Goal: Task Accomplishment & Management: Manage account settings

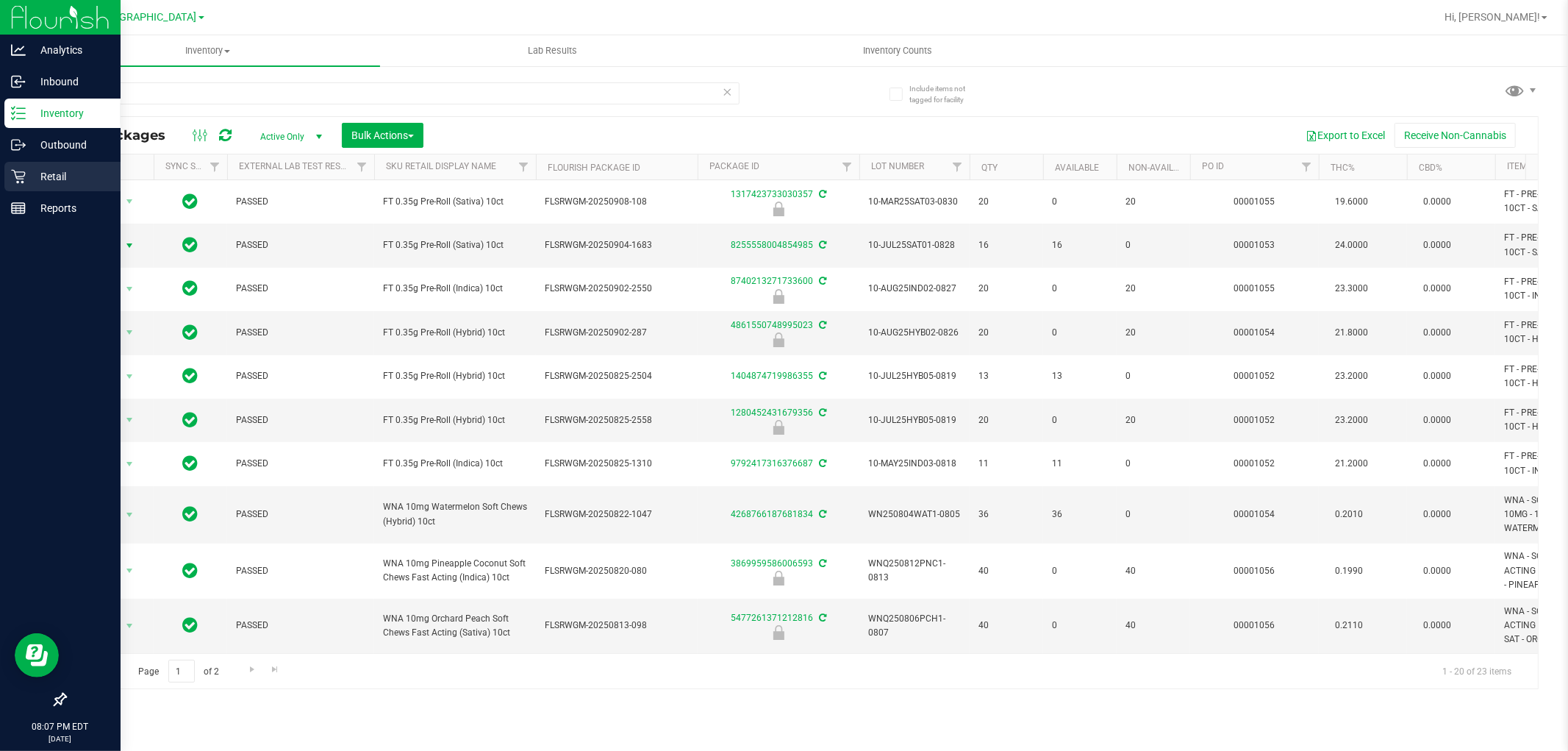
click at [41, 185] on p "Retail" at bounding box center [69, 176] width 88 height 18
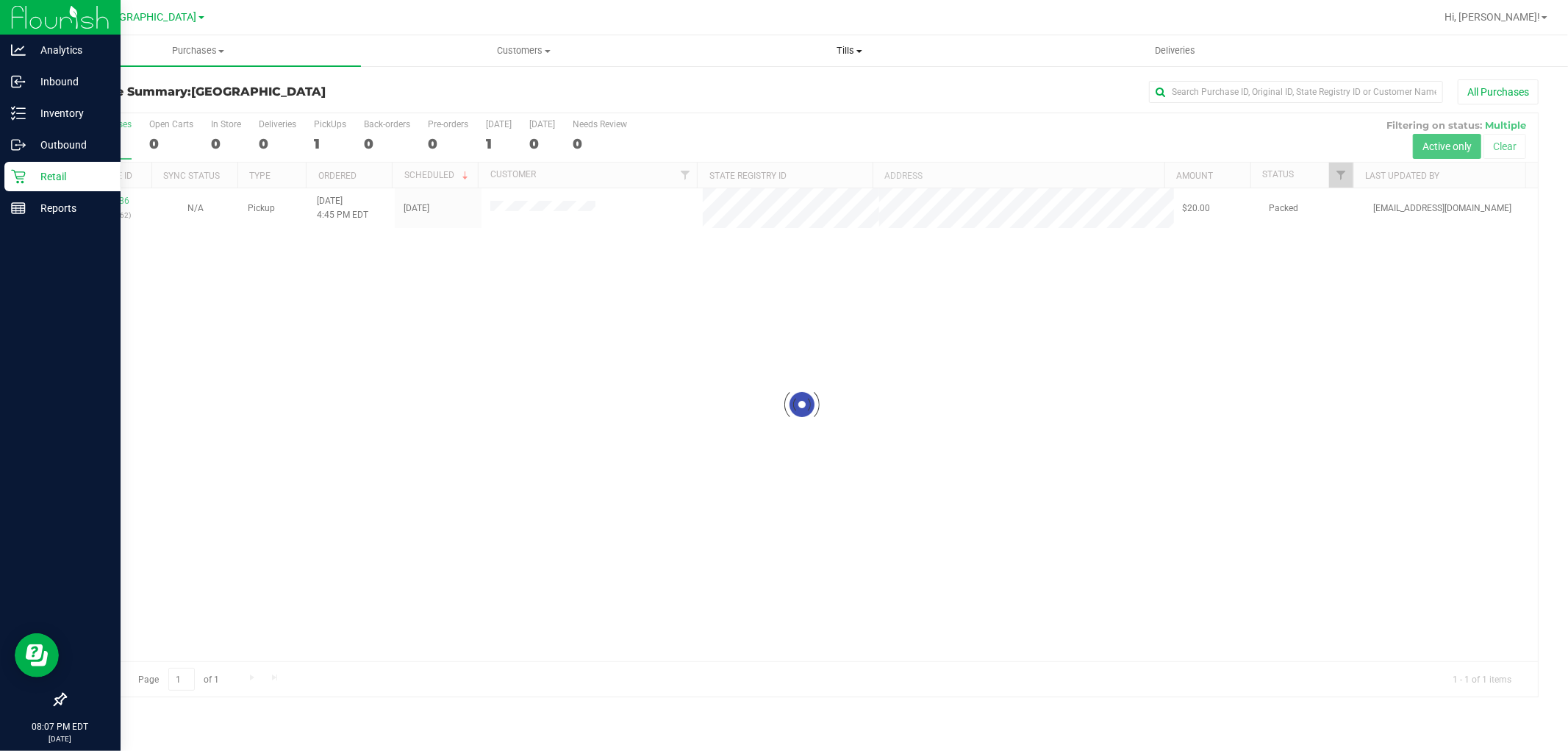
click at [853, 55] on span "Tills" at bounding box center [849, 51] width 324 height 14
click at [781, 105] on span "Reconcile e-payments" at bounding box center [760, 106] width 146 height 13
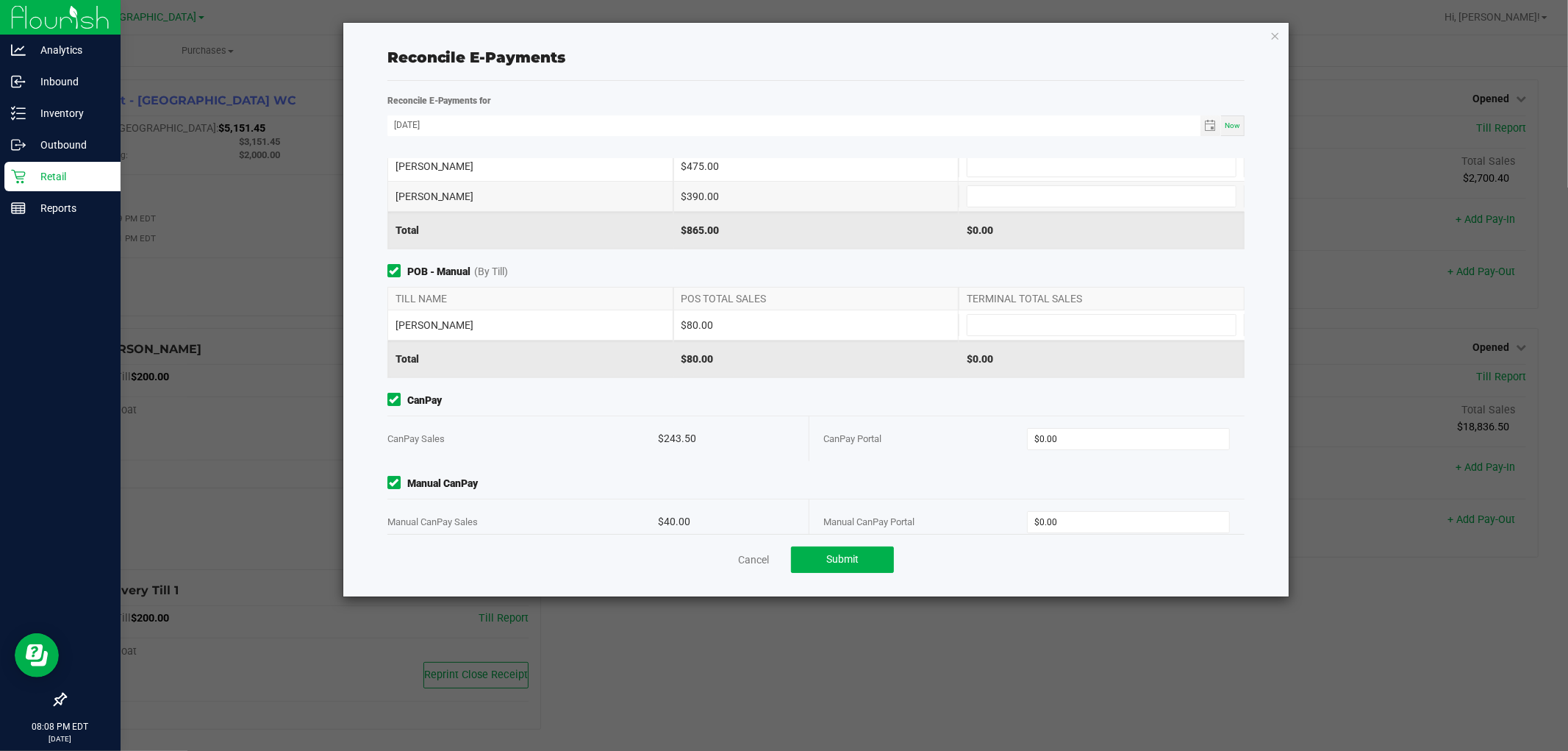
scroll to position [77, 0]
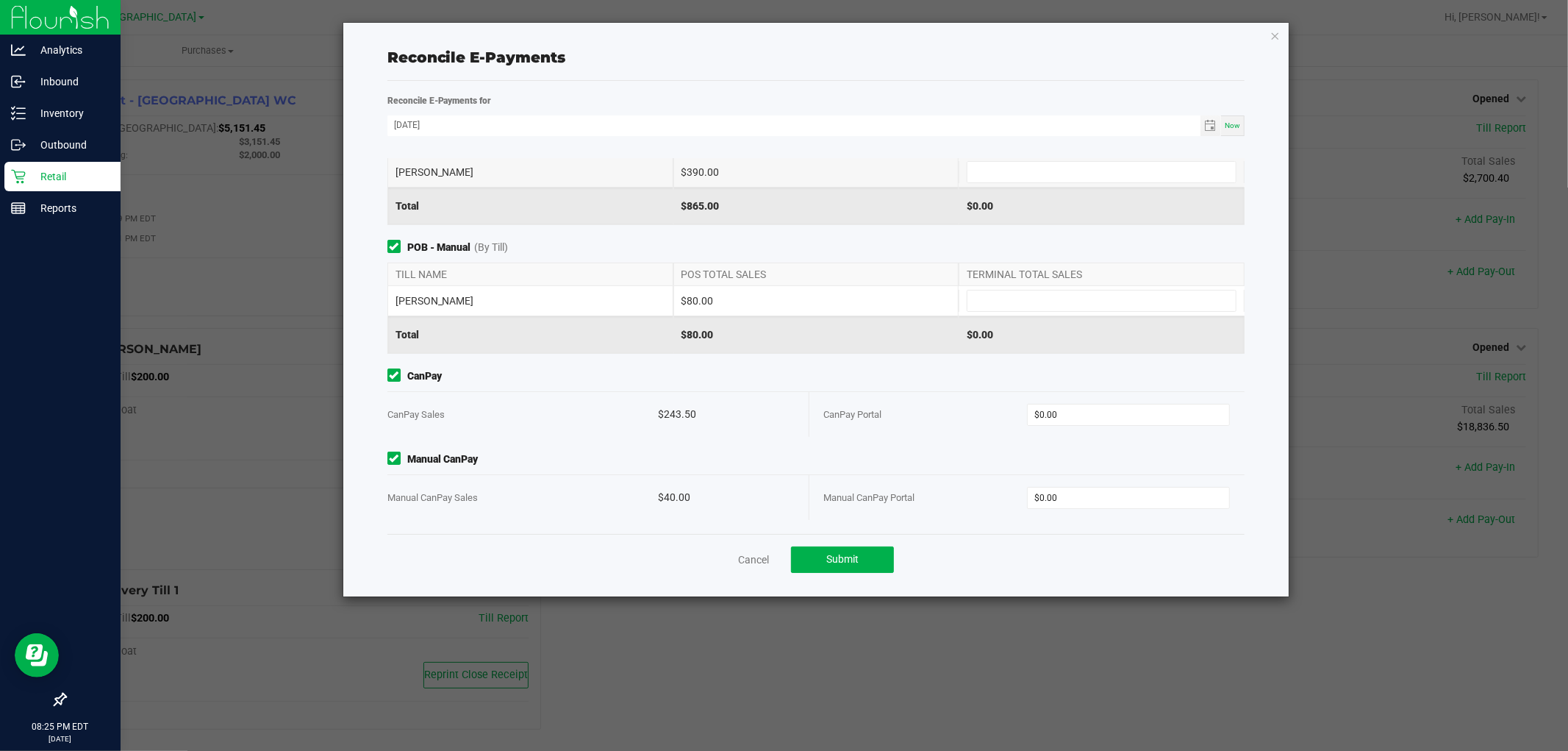
drag, startPoint x: 1281, startPoint y: 38, endPoint x: 1267, endPoint y: 44, distance: 15.2
click at [1281, 38] on div "Reconcile E-Payments Reconcile E-Payments for [DATE] Now Point of Banking (POB)…" at bounding box center [817, 310] width 946 height 574
click at [1275, 36] on icon "button" at bounding box center [1275, 35] width 10 height 18
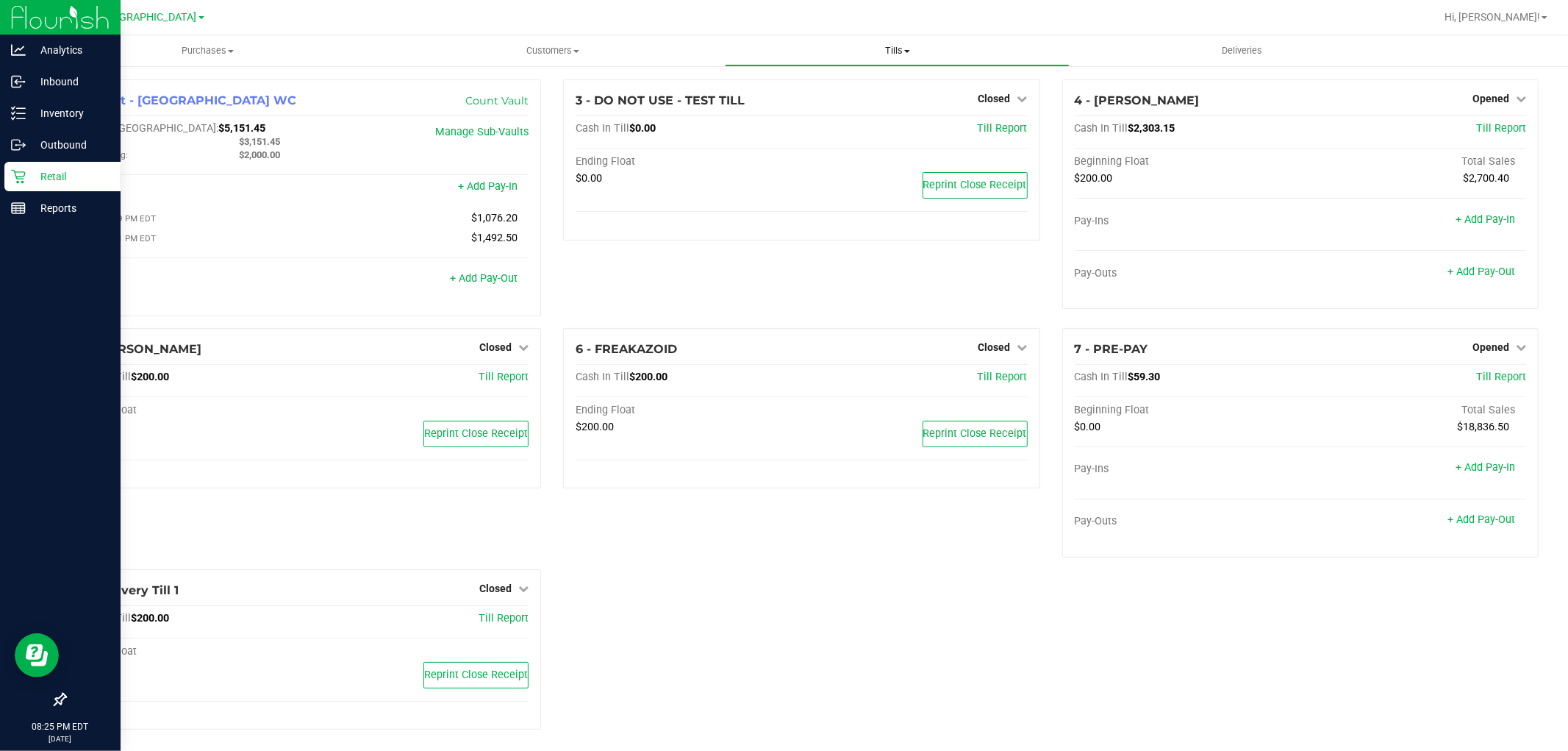
click at [900, 54] on span "Tills" at bounding box center [898, 51] width 344 height 14
click at [837, 116] on ul "Manage tills Reconcile e-payments" at bounding box center [897, 97] width 344 height 62
click at [883, 47] on span "Tills" at bounding box center [897, 51] width 344 height 14
click at [842, 104] on span "Reconcile e-payments" at bounding box center [798, 106] width 146 height 13
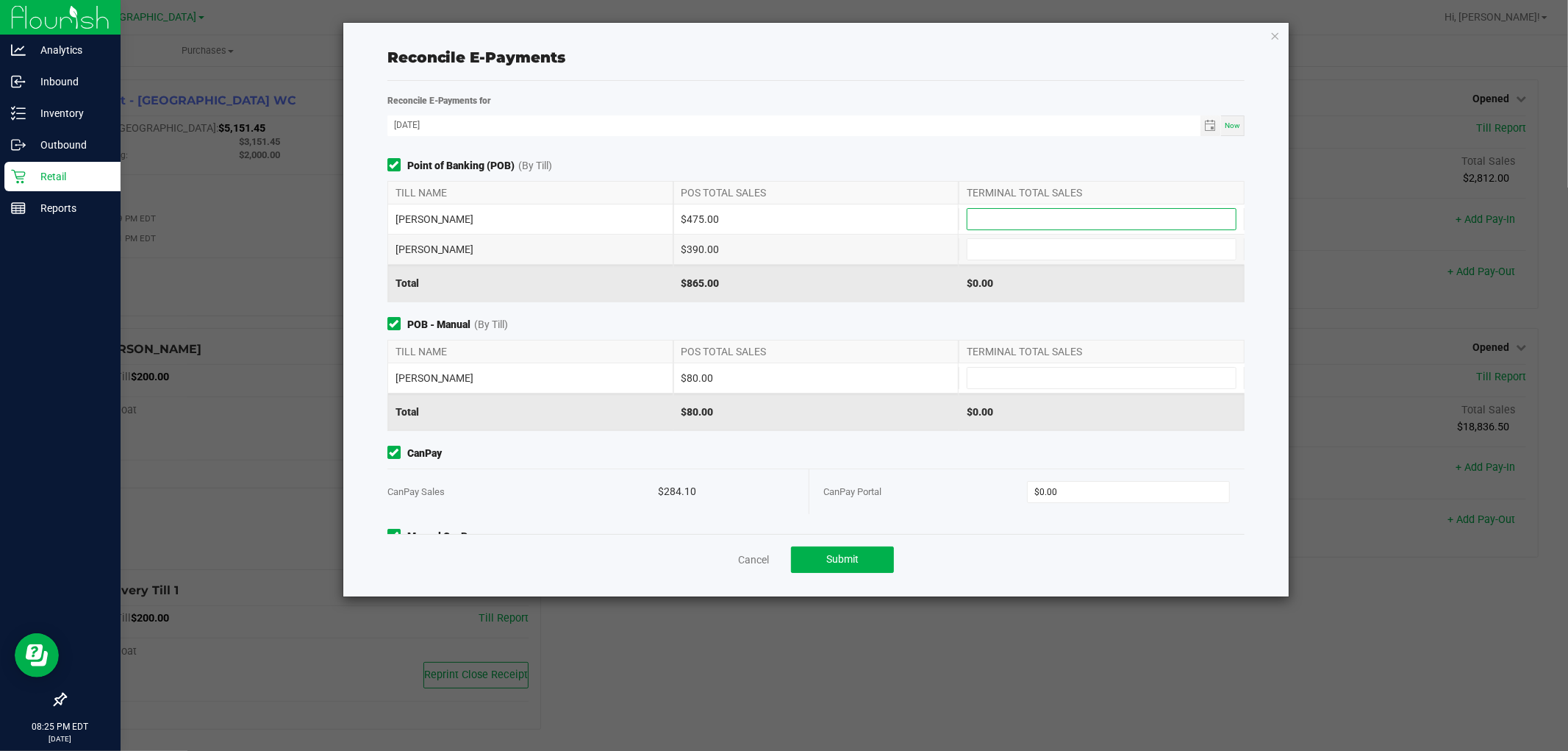
click at [1094, 222] on input at bounding box center [1101, 219] width 268 height 20
type input "$475.00"
click at [1090, 256] on input at bounding box center [1101, 249] width 268 height 20
type input "$390.00"
click at [1062, 388] on input at bounding box center [1101, 378] width 268 height 20
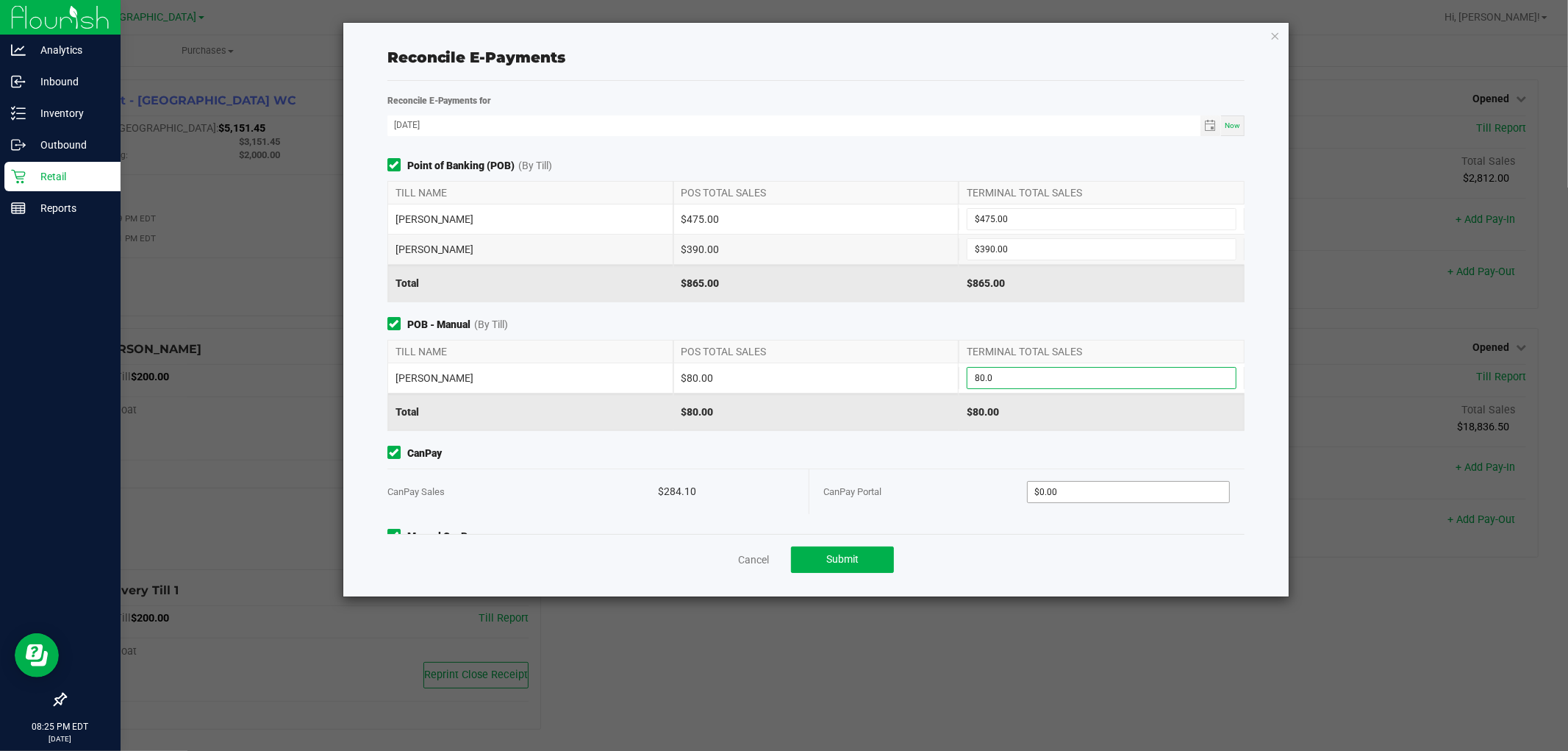
type input "$80.00"
click at [1164, 483] on input "0" at bounding box center [1129, 492] width 201 height 20
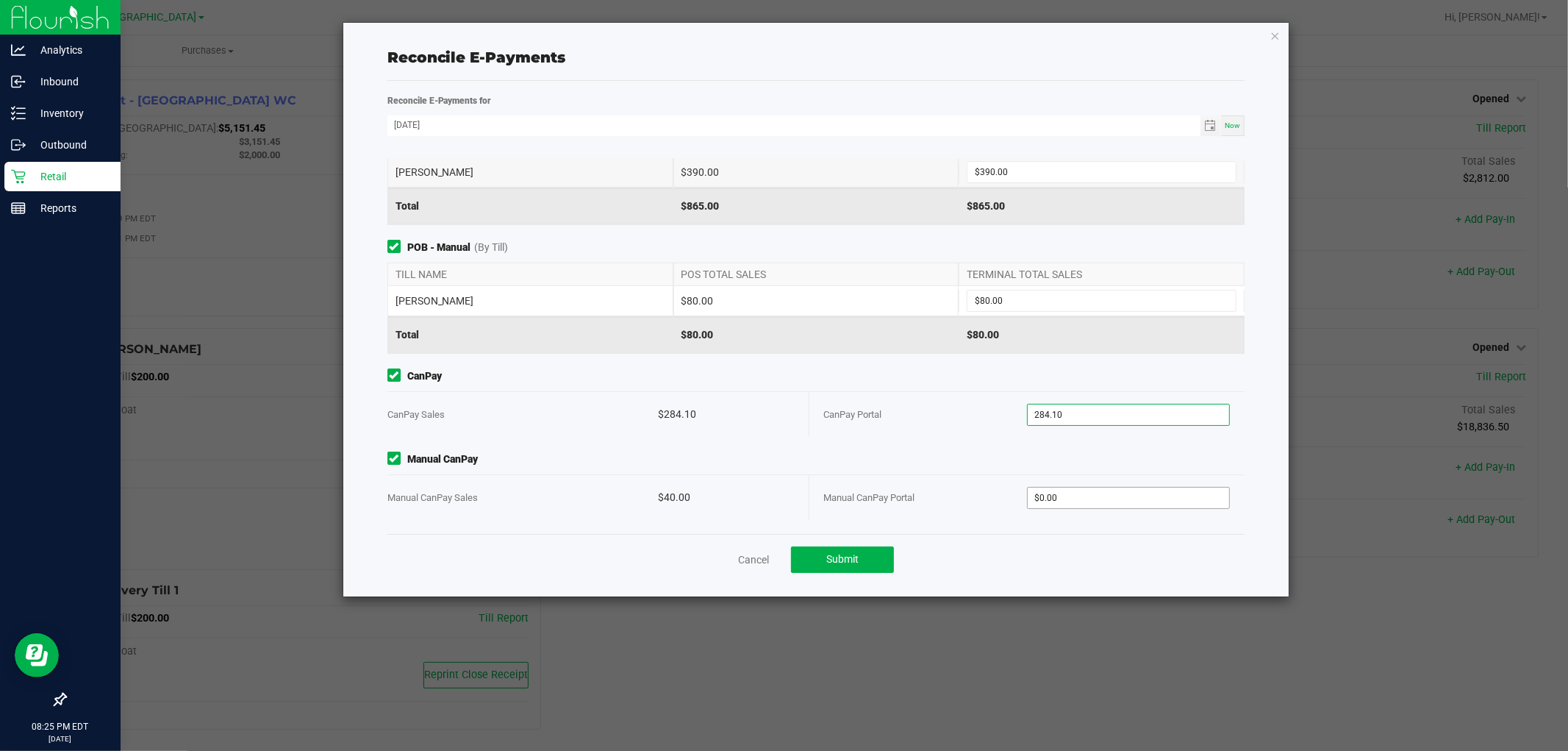
type input "$284.10"
click at [1107, 501] on input "0" at bounding box center [1129, 498] width 201 height 20
type input "$40.00"
click at [879, 565] on button "Submit" at bounding box center [843, 560] width 103 height 26
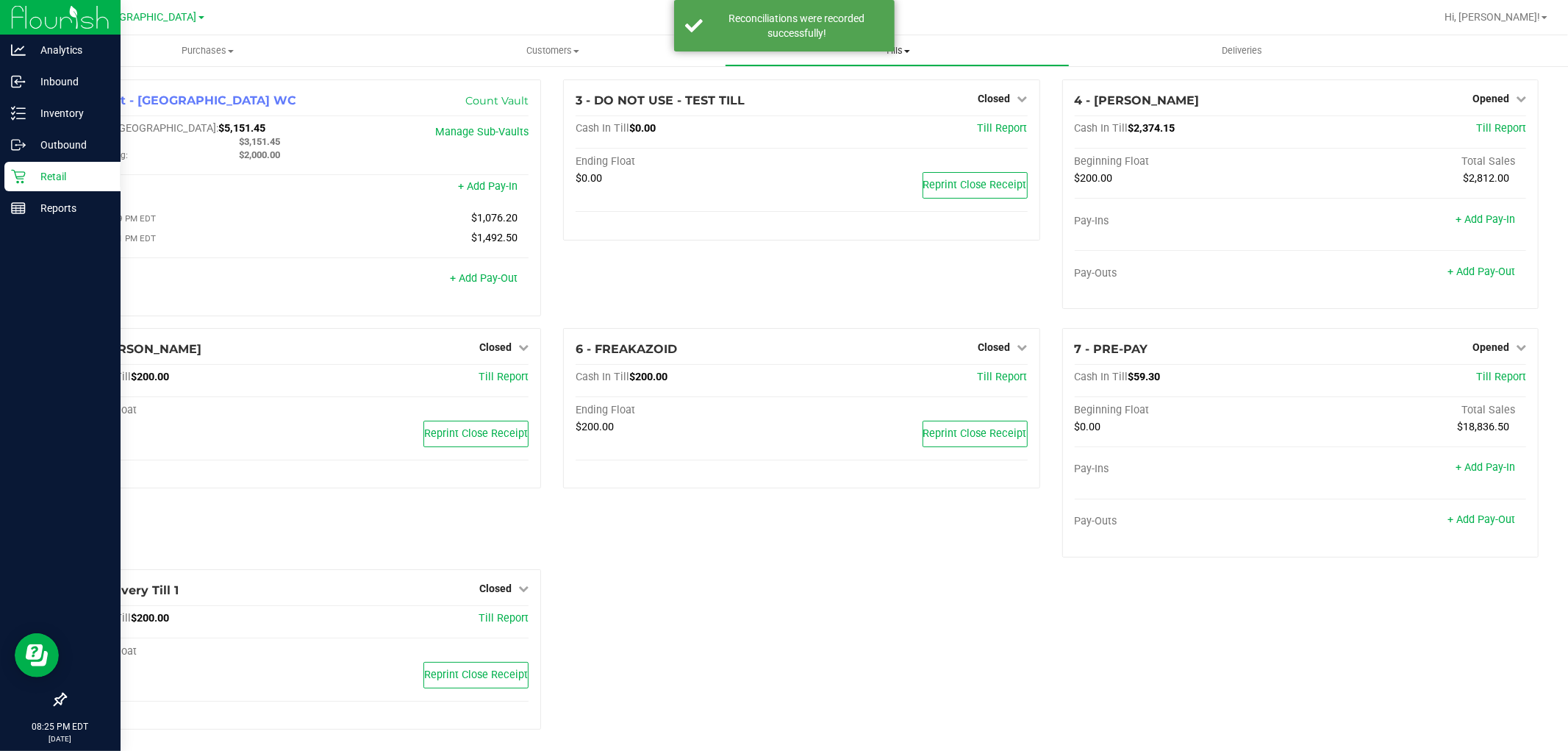
click at [908, 54] on span "Tills" at bounding box center [898, 51] width 344 height 14
click at [836, 96] on li "Manage tills" at bounding box center [897, 89] width 344 height 18
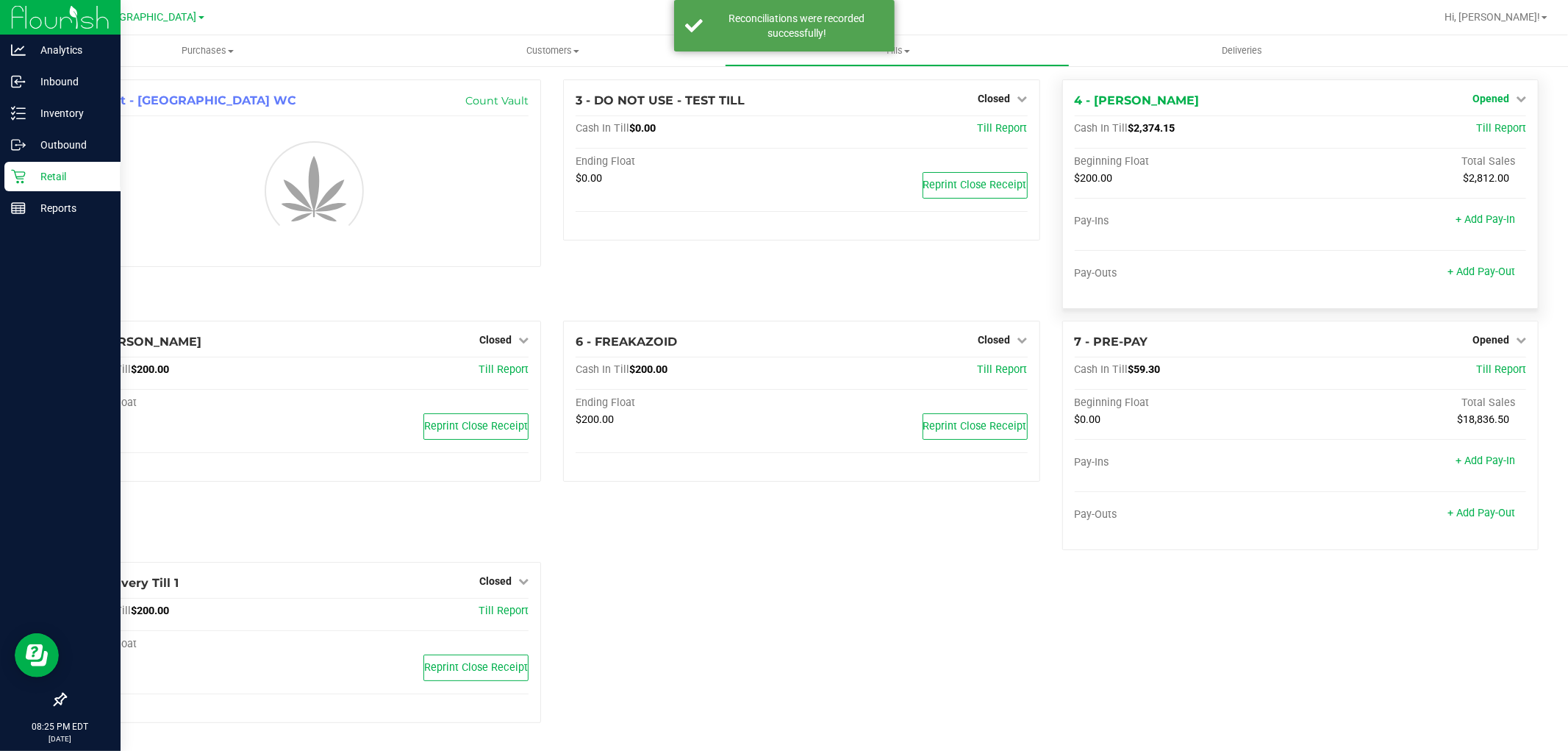
click at [1479, 98] on span "Opened" at bounding box center [1490, 98] width 36 height 12
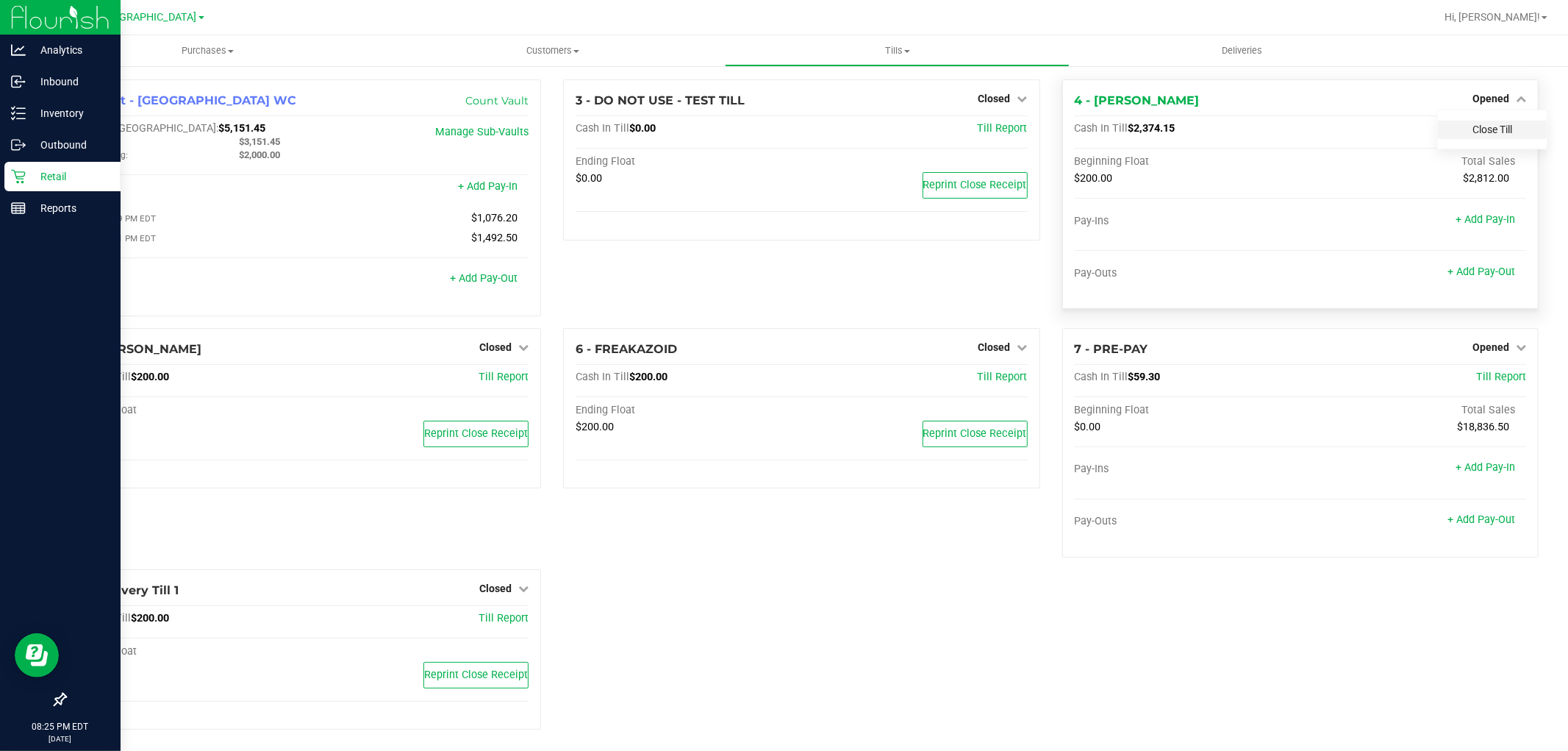
click at [1472, 125] on link "Close Till" at bounding box center [1492, 130] width 40 height 12
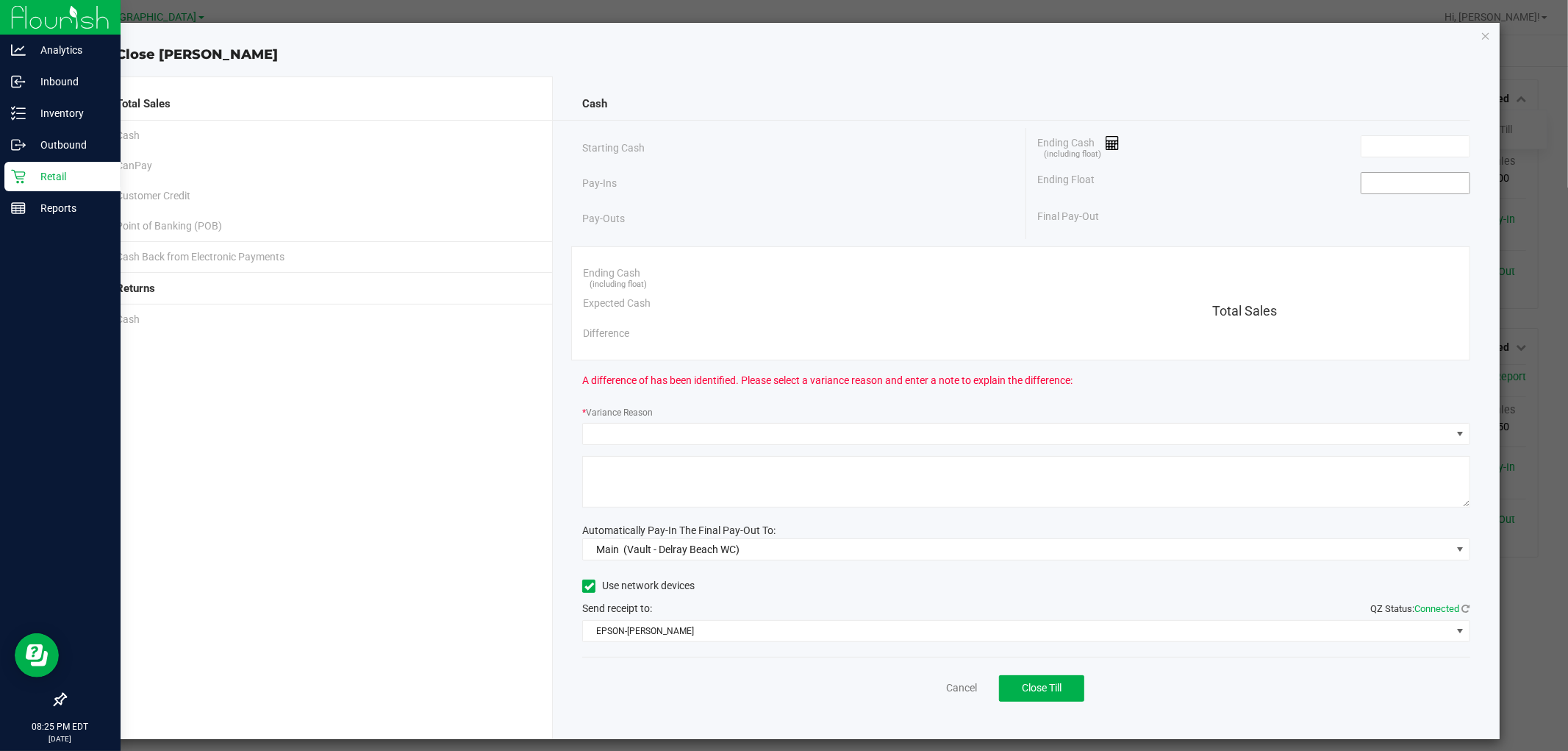
click at [1423, 189] on input at bounding box center [1416, 183] width 108 height 20
type input "$200.00"
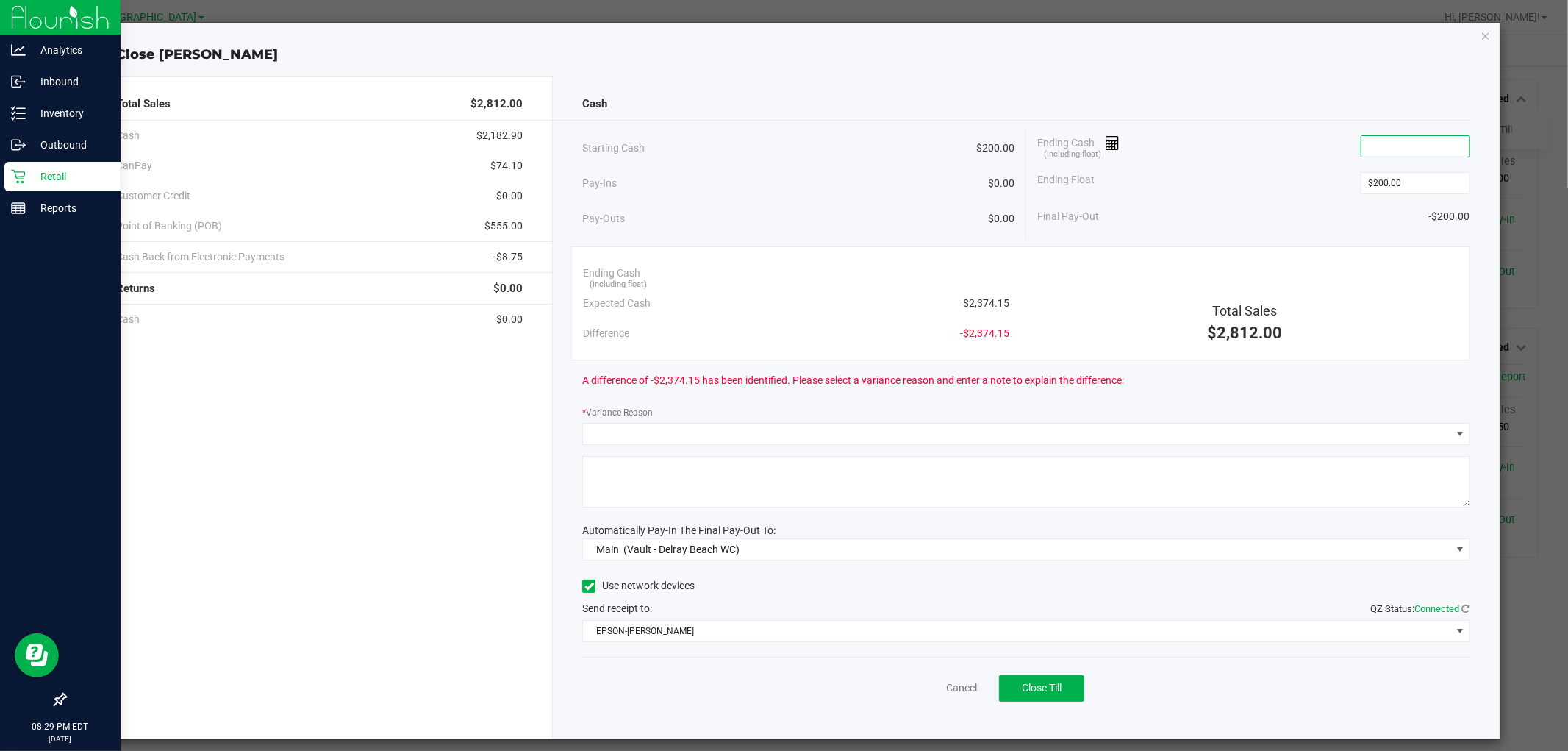
click at [1405, 150] on input at bounding box center [1416, 146] width 108 height 20
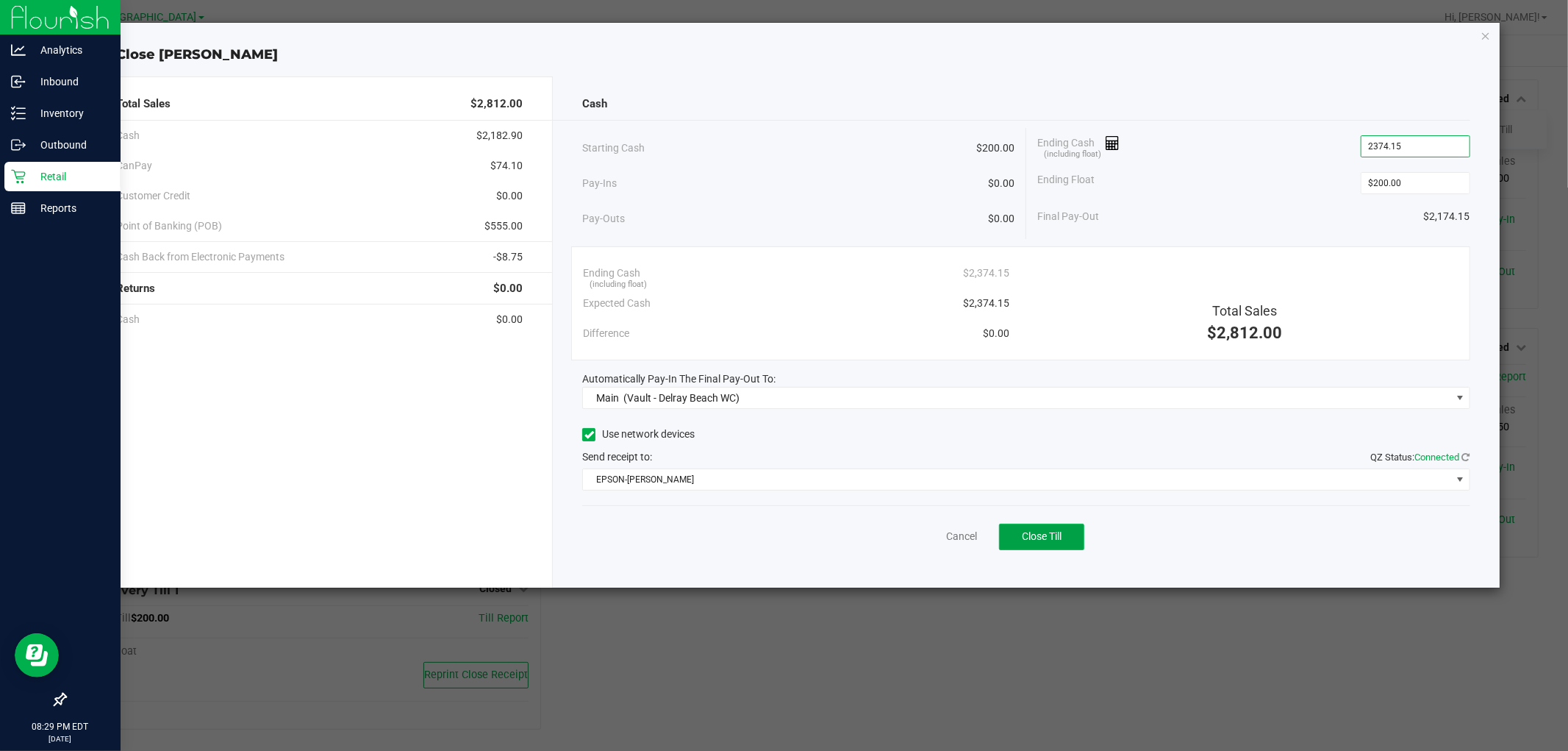
type input "$2,374.15"
click at [1023, 528] on button "Close Till" at bounding box center [1042, 537] width 85 height 26
click at [1485, 33] on icon "button" at bounding box center [1486, 35] width 10 height 18
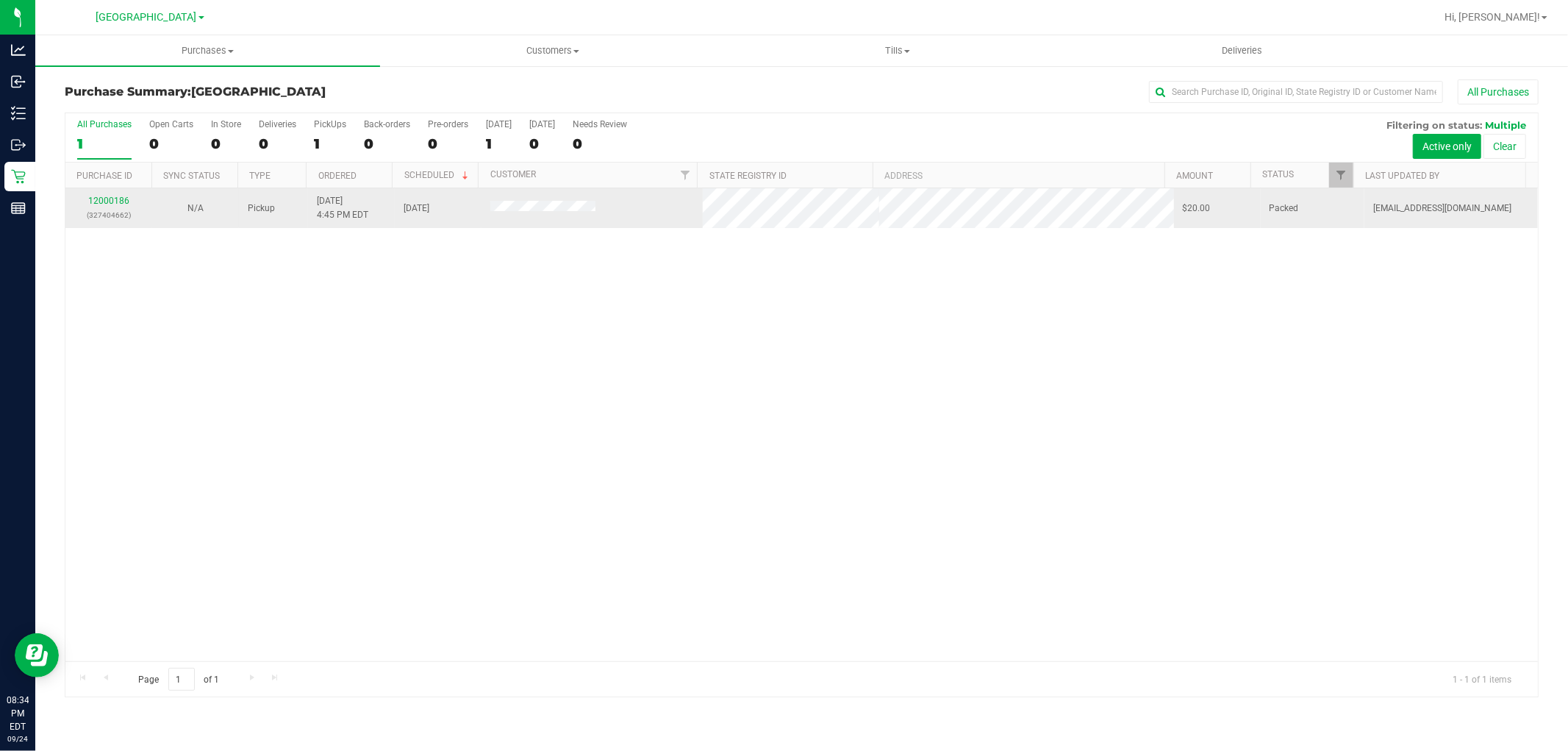
click at [113, 195] on div "12000186 (327404662)" at bounding box center [109, 207] width 69 height 28
click at [113, 199] on link "12000186" at bounding box center [108, 201] width 41 height 10
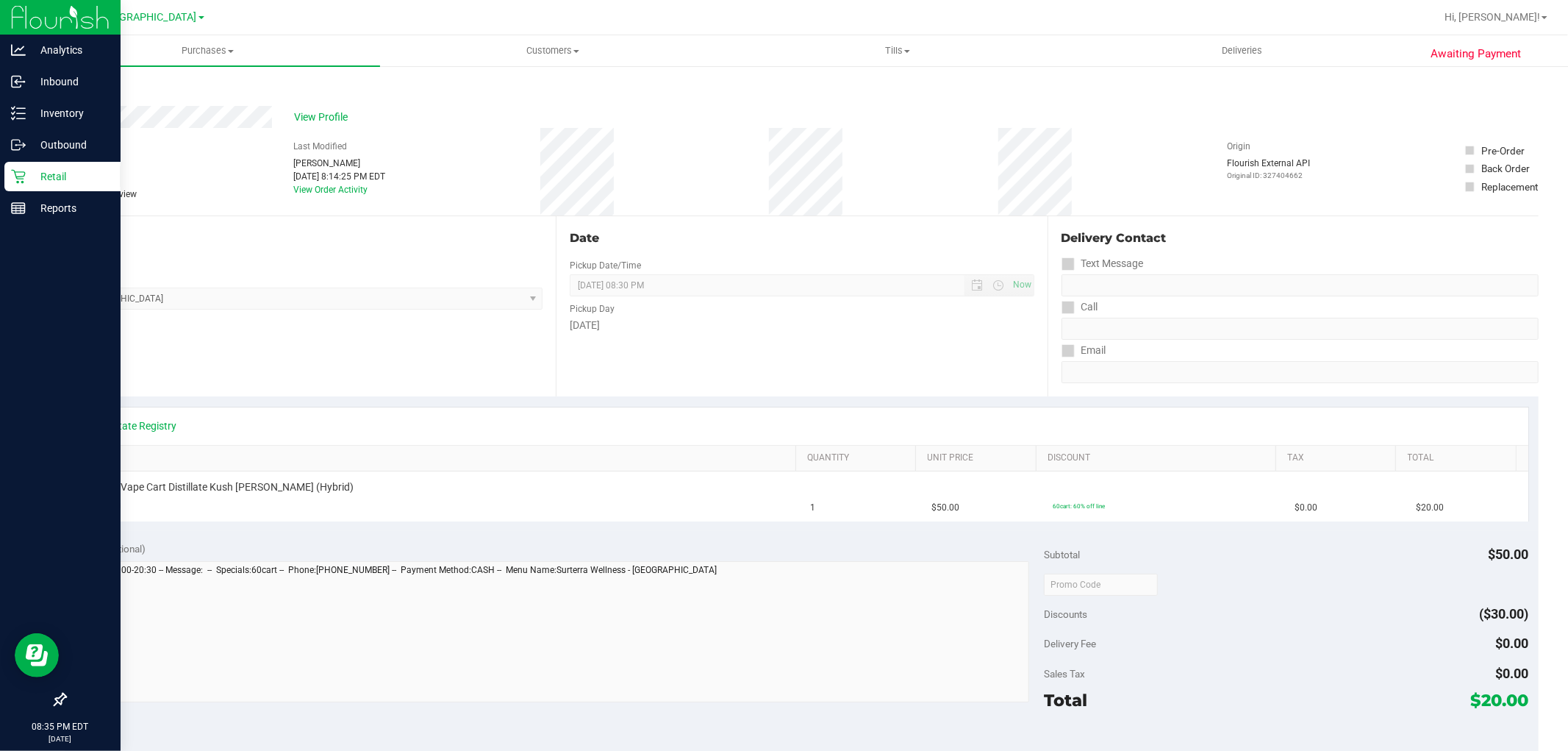
click at [33, 180] on p "Retail" at bounding box center [69, 176] width 88 height 18
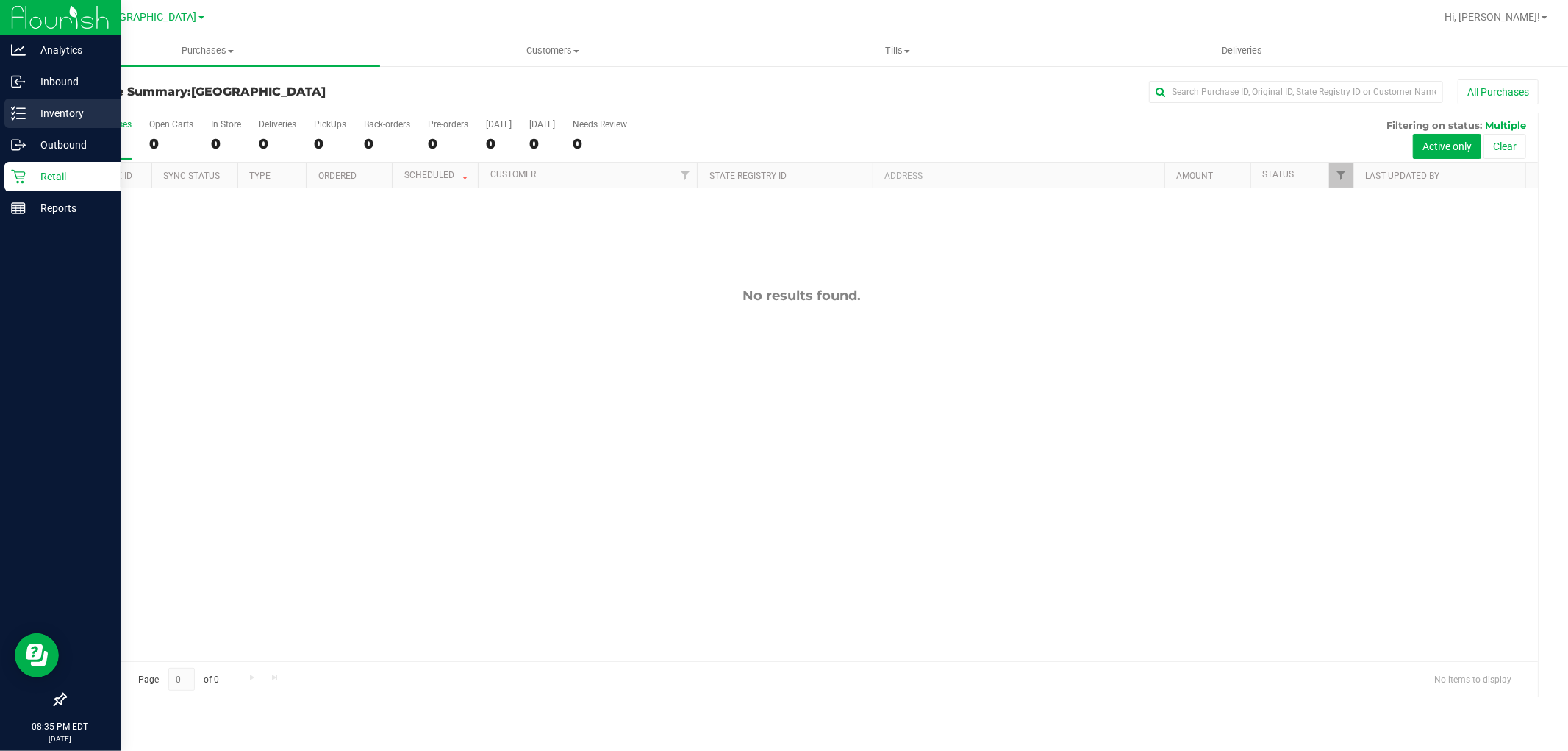
click at [64, 124] on div "Inventory" at bounding box center [62, 113] width 116 height 30
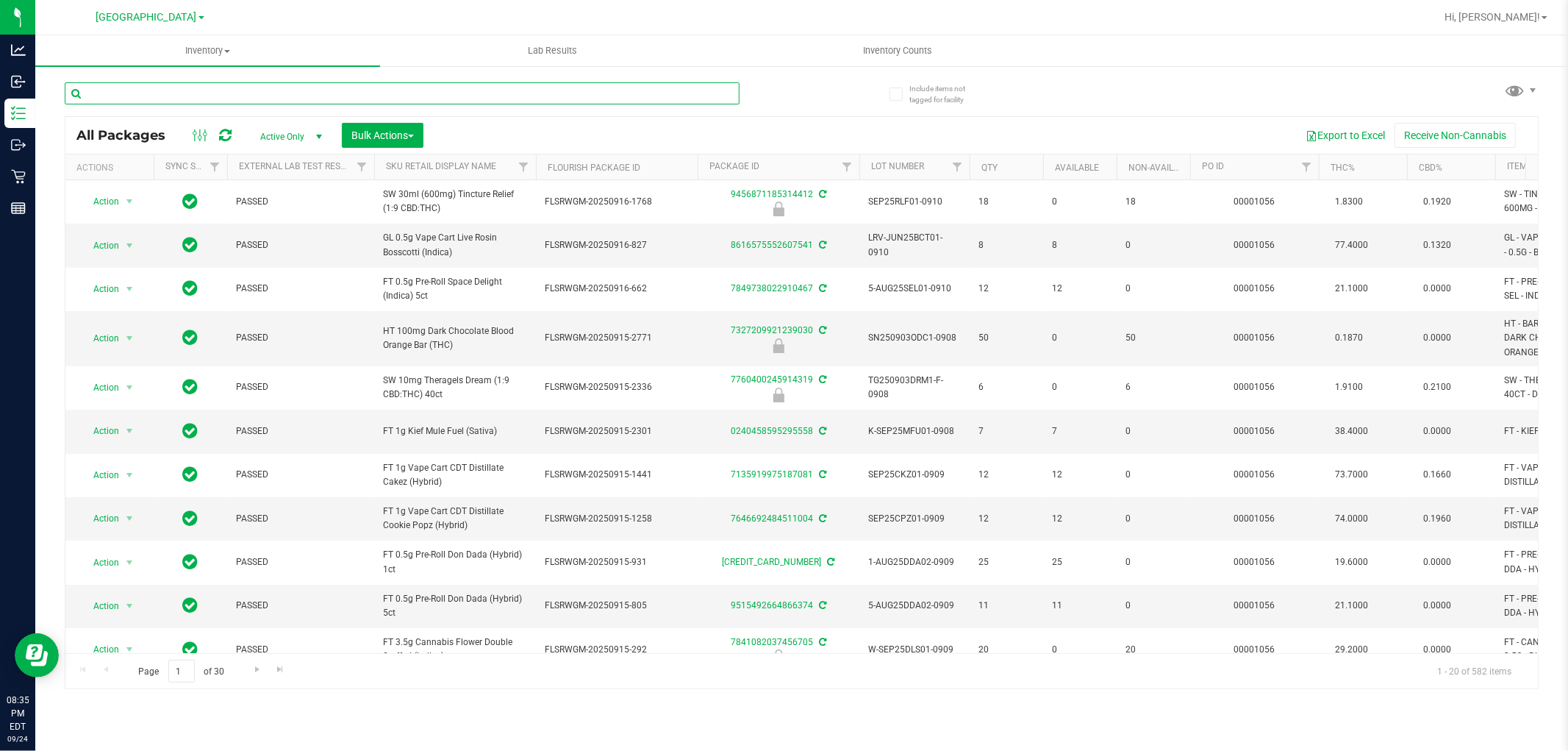
click at [373, 93] on input "text" at bounding box center [402, 93] width 675 height 22
click at [353, 32] on nav "Delray Beach WC Hi, Cesar!" at bounding box center [802, 18] width 1533 height 36
